Goal: Transaction & Acquisition: Purchase product/service

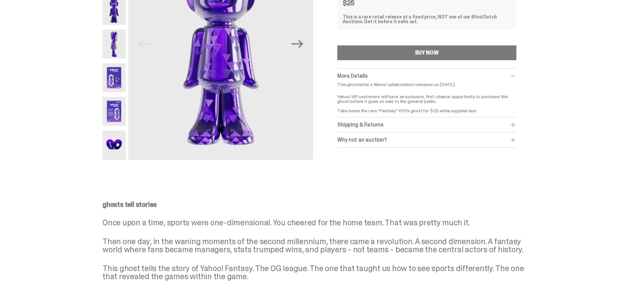
scroll to position [95, 0]
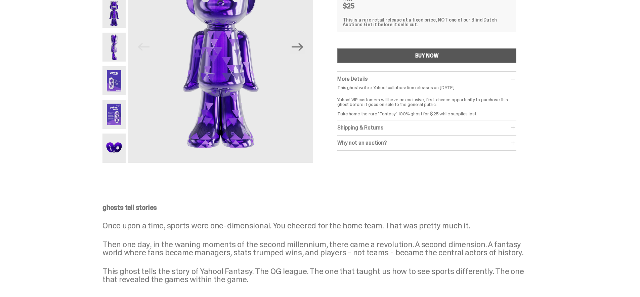
click at [398, 55] on button "BUY NOW" at bounding box center [426, 55] width 179 height 15
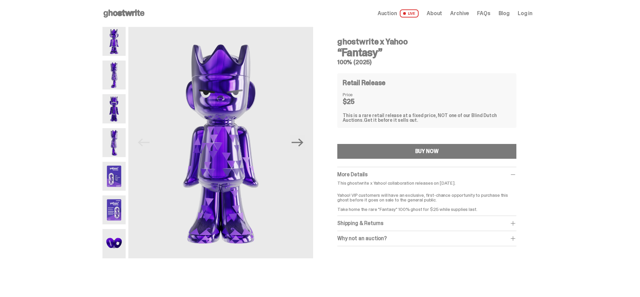
click at [364, 90] on div "Retail Release Price $25 This is a rare retail release at a fixed price, NOT on…" at bounding box center [426, 100] width 179 height 54
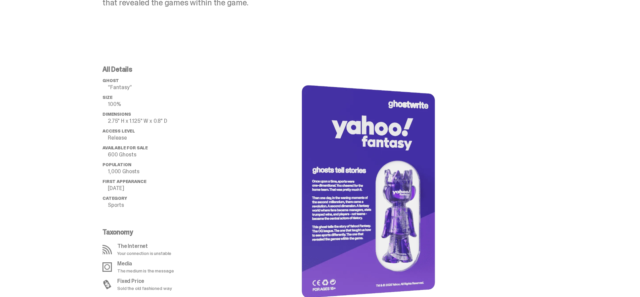
scroll to position [368, 0]
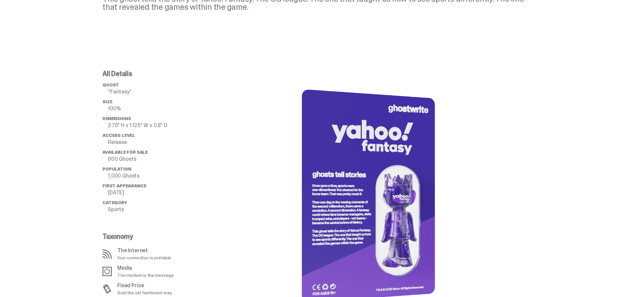
click at [131, 159] on p "600 Ghosts" at bounding box center [159, 158] width 102 height 5
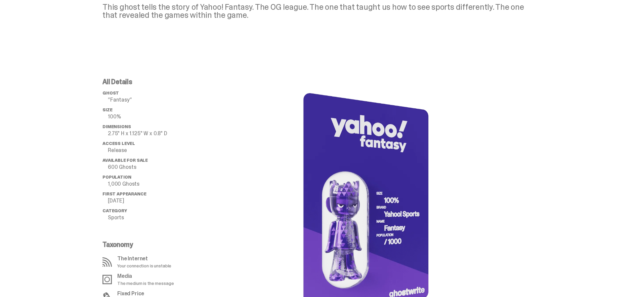
scroll to position [361, 0]
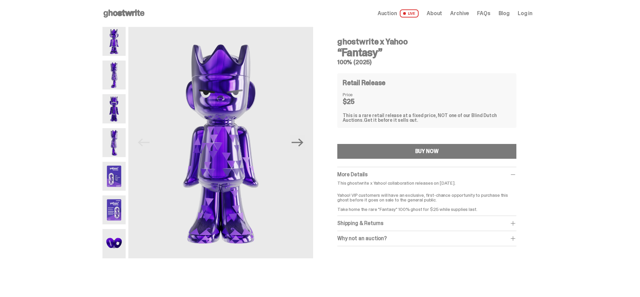
click at [128, 13] on use at bounding box center [124, 13] width 41 height 8
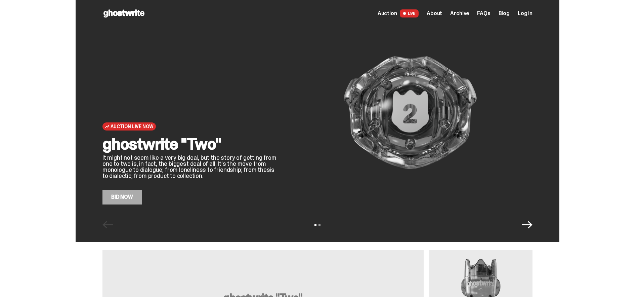
click at [322, 226] on div "View slide 1 View slide 2" at bounding box center [318, 224] width 484 height 11
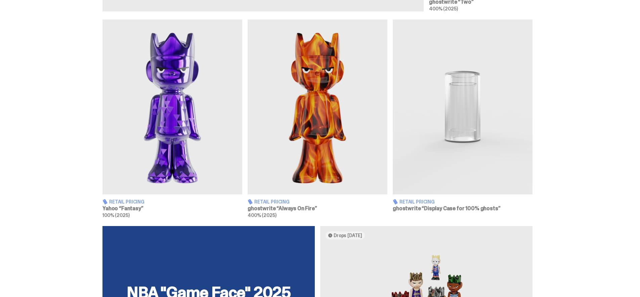
scroll to position [396, 0]
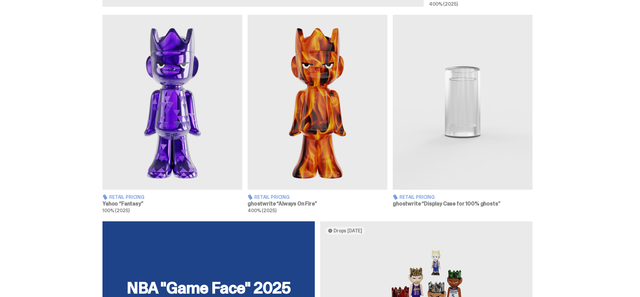
click at [174, 132] on img at bounding box center [173, 102] width 140 height 175
